Goal: Entertainment & Leisure: Consume media (video, audio)

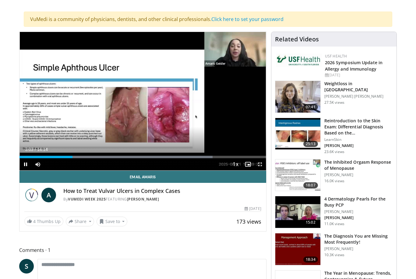
scroll to position [37, 0]
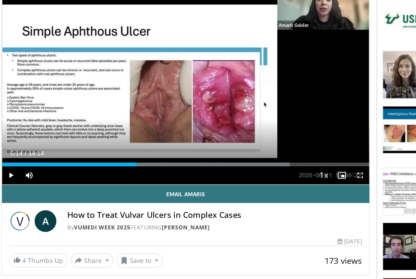
click at [81, 63] on div "10 seconds Tap to unmute" at bounding box center [143, 96] width 247 height 139
click at [20, 54] on div "10 seconds Tap to unmute" at bounding box center [143, 96] width 247 height 139
click at [27, 61] on div "10 seconds Tap to unmute" at bounding box center [143, 96] width 247 height 139
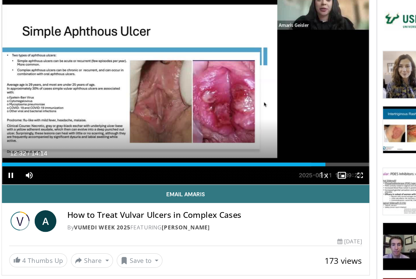
click at [20, 67] on div "10 seconds Tap to unmute" at bounding box center [143, 96] width 247 height 139
click at [229, 151] on div "Loaded : 84.21%" at bounding box center [143, 152] width 247 height 2
